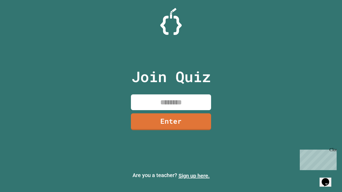
click at [194, 176] on link "Sign up here." at bounding box center [193, 176] width 31 height 6
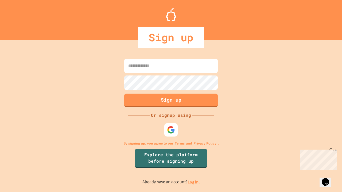
click at [194, 182] on link "Log in." at bounding box center [193, 182] width 12 height 6
